Goal: Task Accomplishment & Management: Use online tool/utility

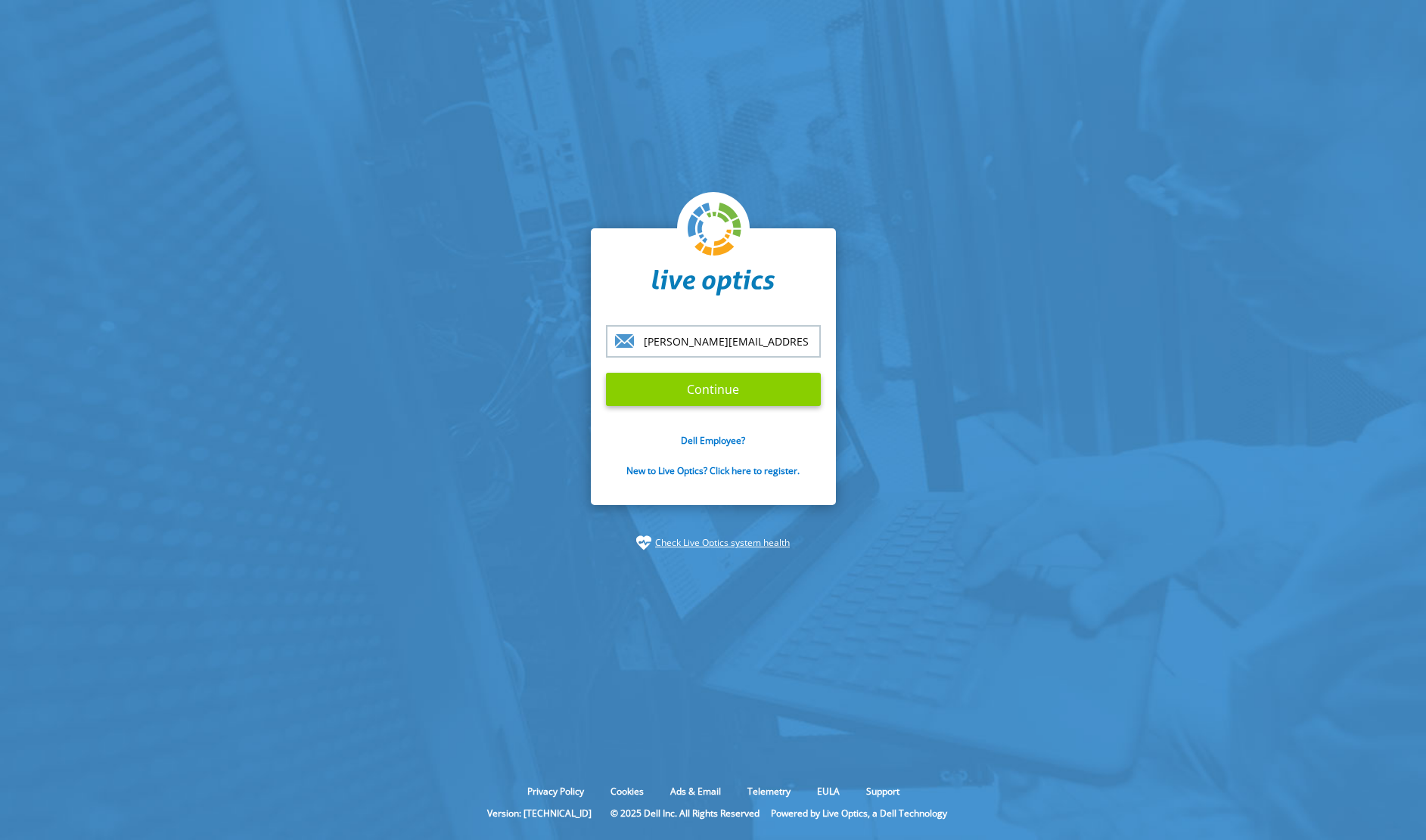
click at [692, 389] on input "Continue" at bounding box center [713, 389] width 215 height 33
click at [720, 391] on input "Continue" at bounding box center [713, 389] width 215 height 33
click at [1130, 251] on section "pcarlson@winslowtg.com Continue Dell Employee? New to Live Optics? Click here t…" at bounding box center [713, 389] width 1426 height 779
click at [688, 388] on input "Continue" at bounding box center [713, 389] width 215 height 33
click at [708, 383] on input "Continue" at bounding box center [713, 389] width 215 height 33
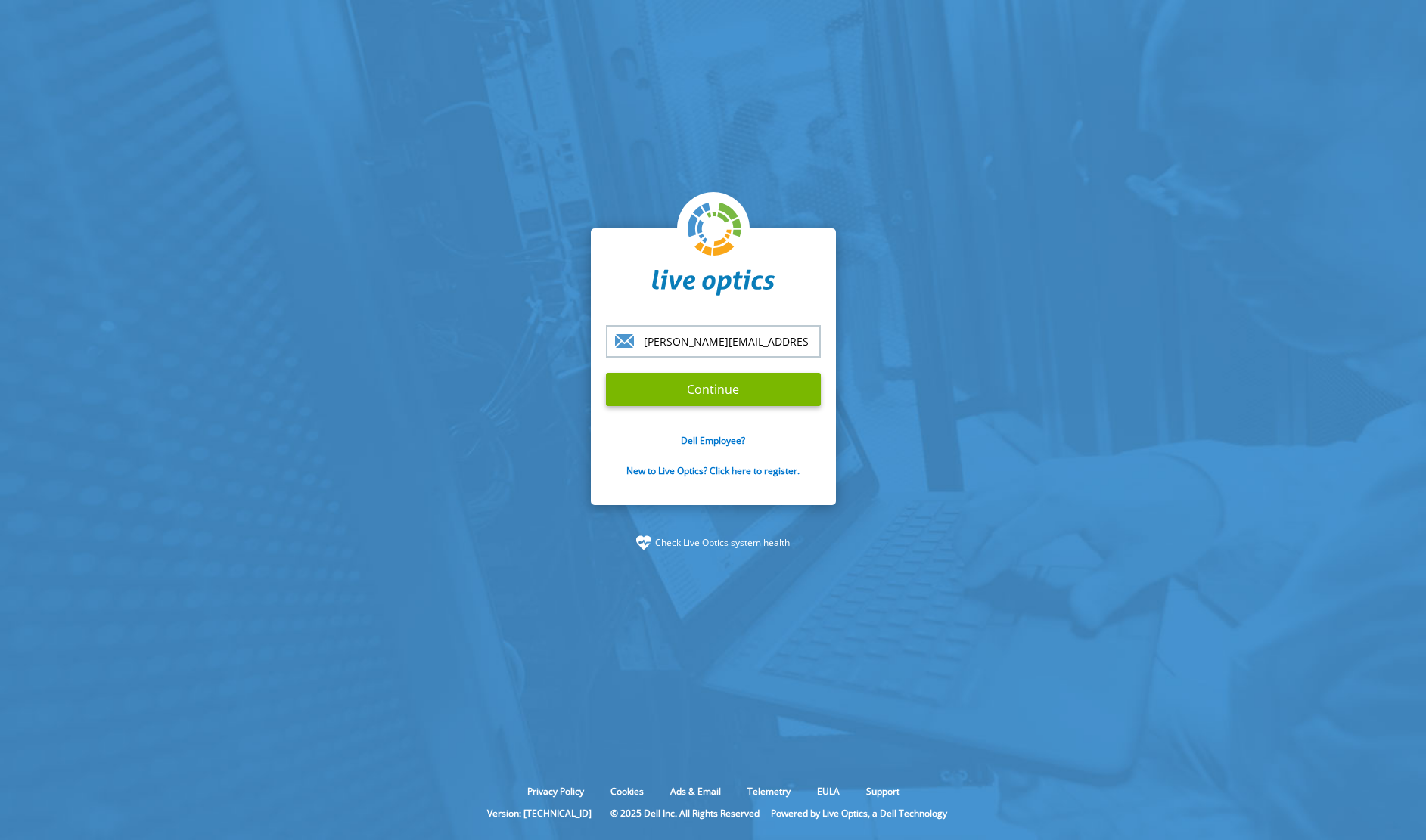
click at [756, 337] on input "[PERSON_NAME][EMAIL_ADDRESS][DOMAIN_NAME]" at bounding box center [713, 341] width 215 height 33
click at [770, 337] on input "[PERSON_NAME][EMAIL_ADDRESS][DOMAIN_NAME]" at bounding box center [713, 341] width 215 height 33
click at [691, 388] on input "Continue" at bounding box center [713, 389] width 215 height 33
click at [691, 388] on input "Continue" at bounding box center [713, 389] width 215 height 33
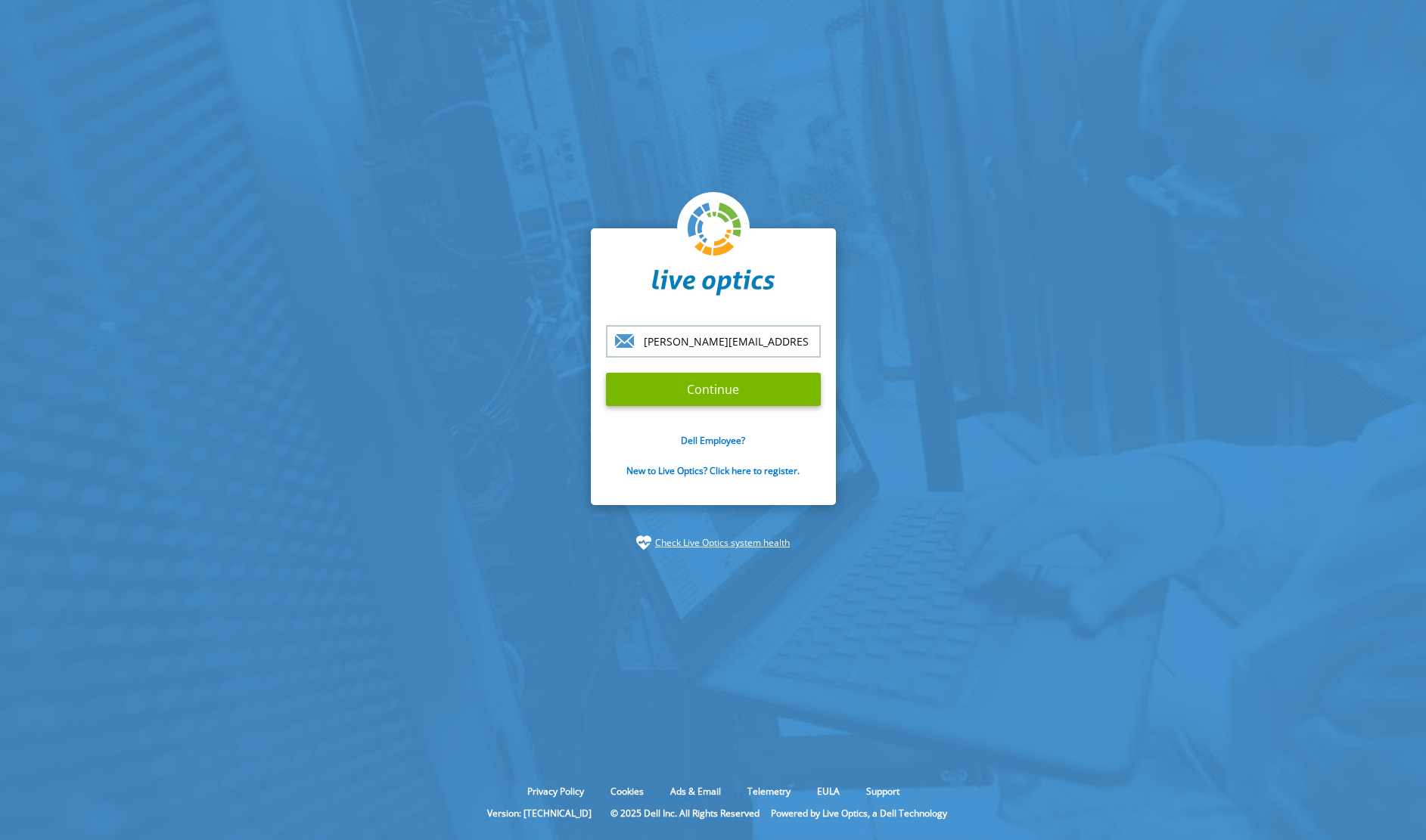
click at [1151, 314] on section "pcarlson@winslowtg.com Continue Dell Employee? New to Live Optics? Click here t…" at bounding box center [713, 389] width 1426 height 779
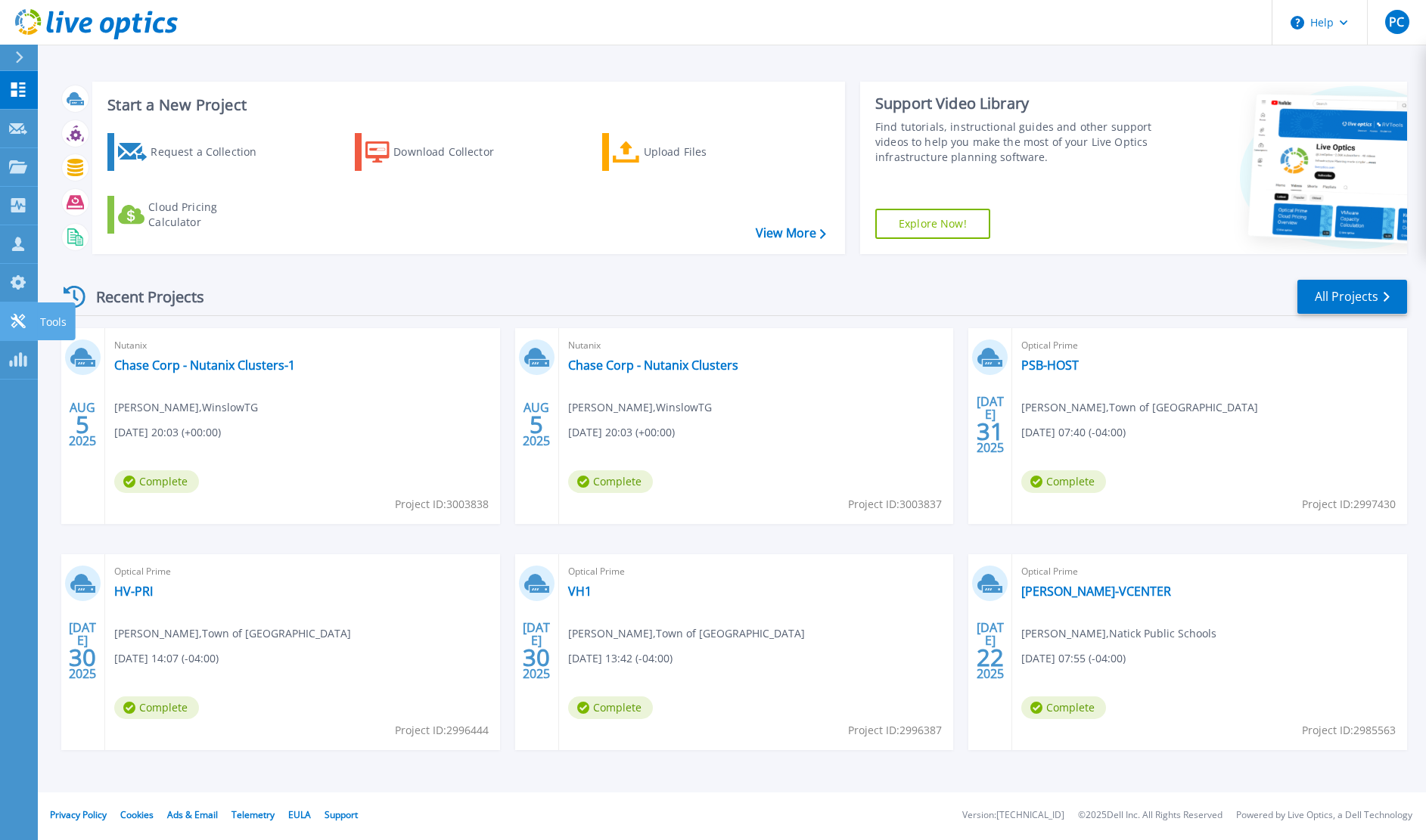
click at [20, 323] on icon at bounding box center [18, 321] width 14 height 14
